Goal: Information Seeking & Learning: Learn about a topic

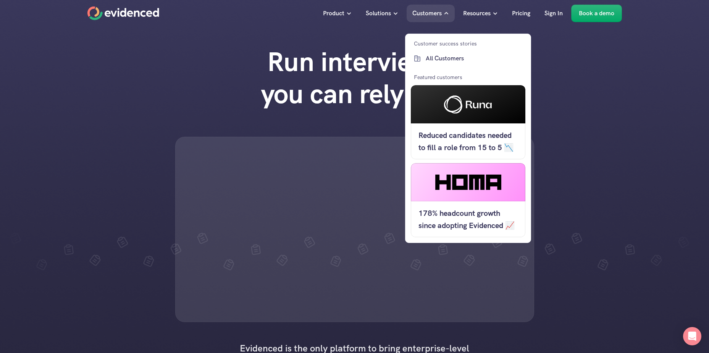
click at [430, 11] on p "Customers" at bounding box center [426, 13] width 29 height 10
click at [435, 13] on p "Customers" at bounding box center [426, 13] width 29 height 10
click at [444, 59] on p "All Customers" at bounding box center [475, 58] width 98 height 10
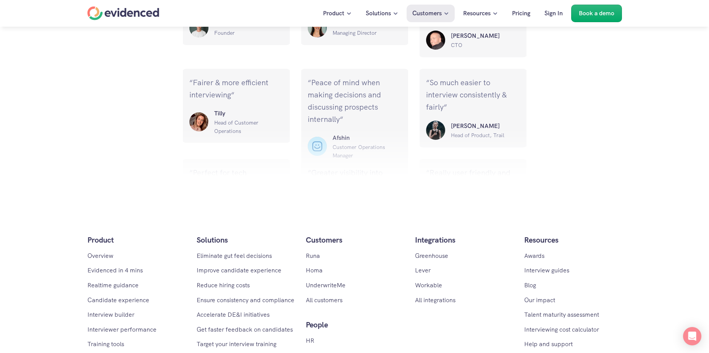
scroll to position [1298, 0]
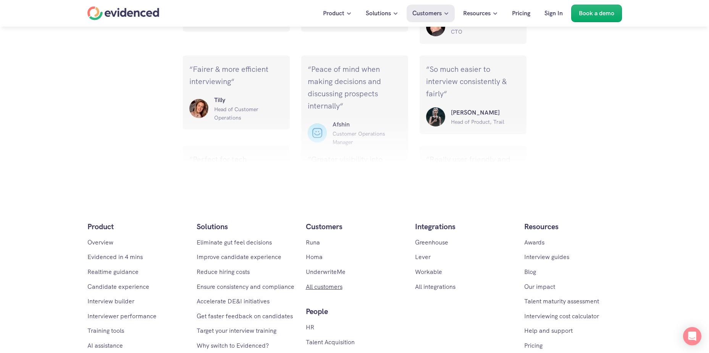
click at [325, 283] on link "All customers" at bounding box center [324, 287] width 37 height 8
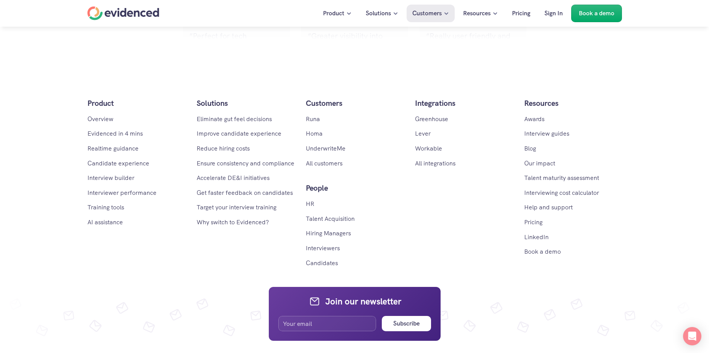
scroll to position [1451, 0]
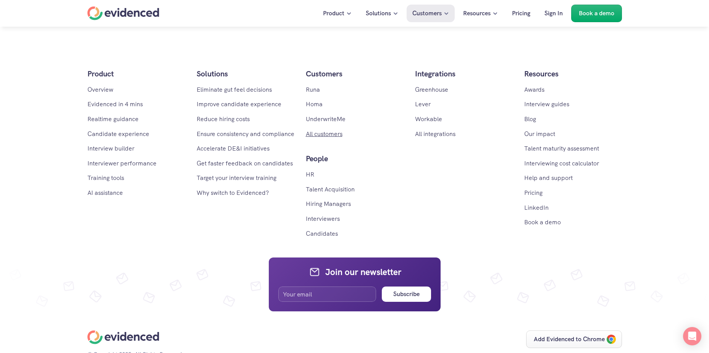
click at [319, 130] on link "All customers" at bounding box center [324, 134] width 37 height 8
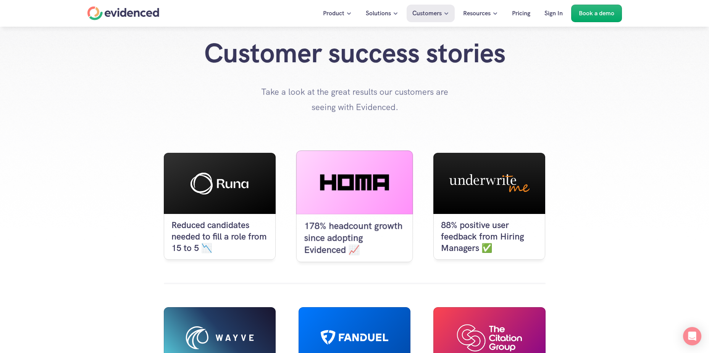
scroll to position [0, 0]
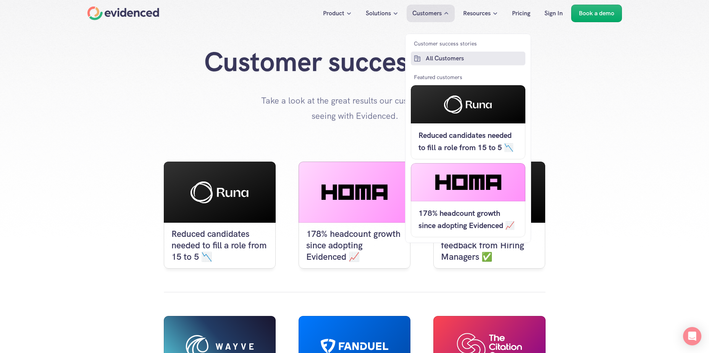
click at [437, 57] on p "All Customers" at bounding box center [475, 58] width 98 height 10
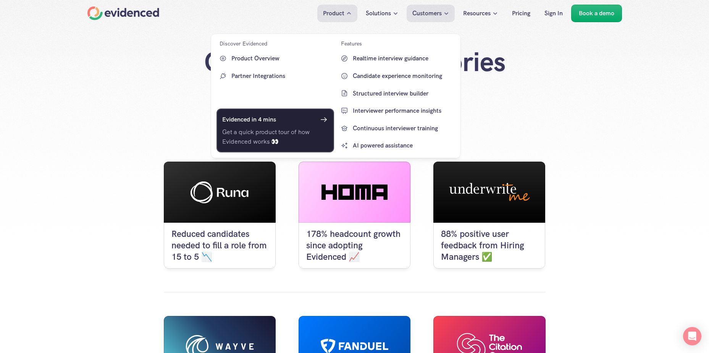
click at [304, 125] on link "Evidenced in 4 mins Get a quick product tour of how Evidenced works 👀" at bounding box center [276, 130] width 118 height 44
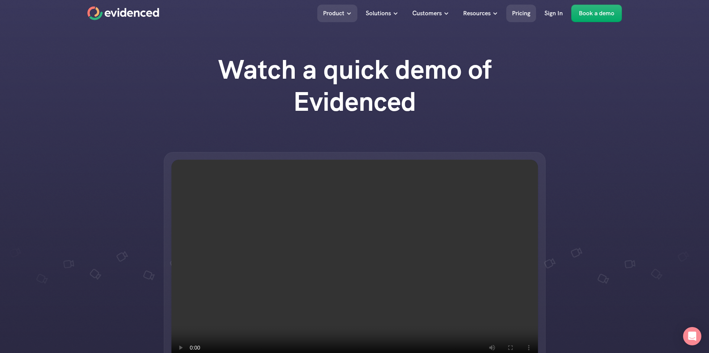
click at [522, 14] on p "Pricing" at bounding box center [521, 13] width 18 height 10
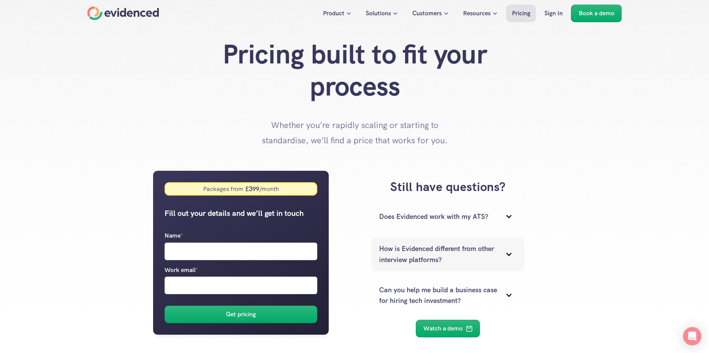
click at [512, 256] on icon at bounding box center [508, 254] width 15 height 15
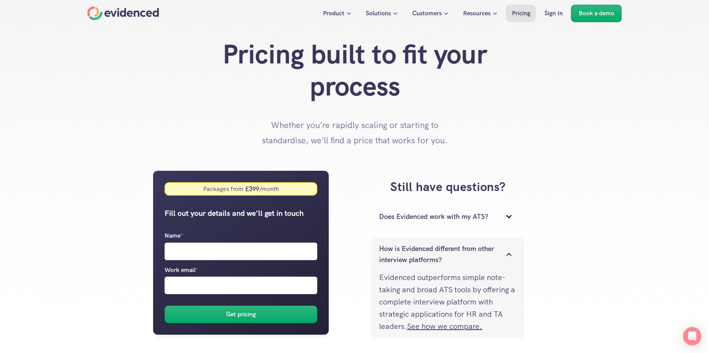
click at [512, 255] on icon at bounding box center [509, 254] width 5 height 3
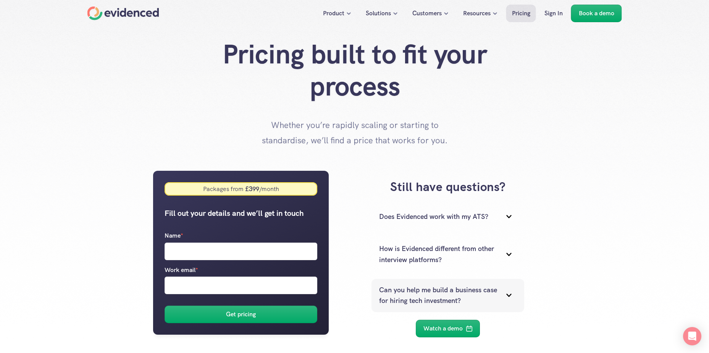
click at [513, 299] on icon at bounding box center [508, 295] width 15 height 15
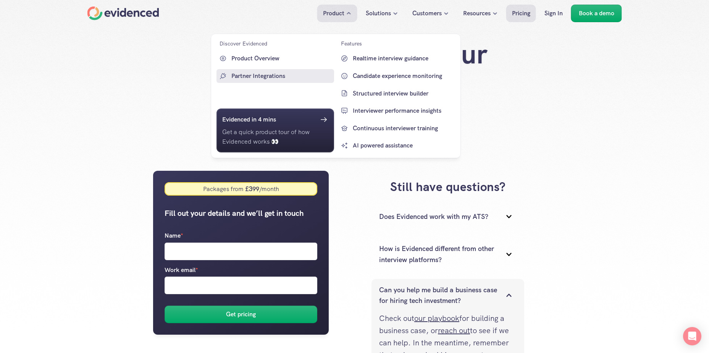
click at [251, 77] on p "Partner Integrations" at bounding box center [281, 76] width 101 height 10
